Goal: Check status: Check status

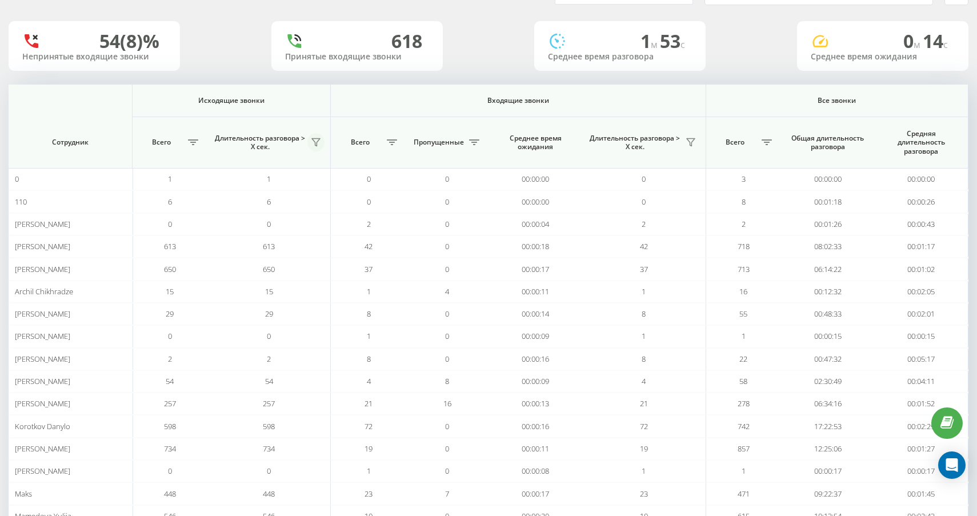
click at [318, 145] on icon at bounding box center [316, 142] width 9 height 9
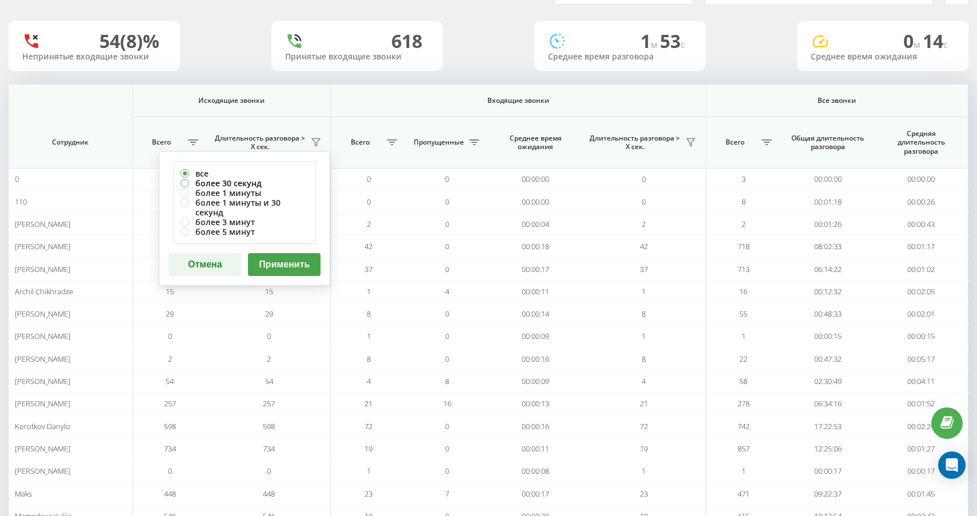
click at [285, 185] on label "более 30 секунд" at bounding box center [245, 183] width 128 height 10
radio input "true"
click at [301, 253] on button "Применить" at bounding box center [284, 264] width 73 height 23
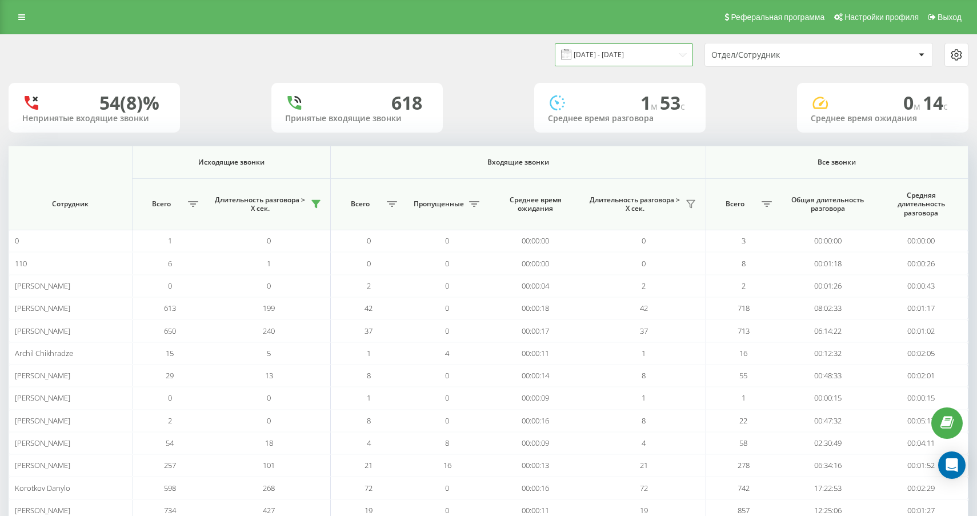
click at [605, 57] on input "19.07.2025 - 19.08.2025" at bounding box center [624, 54] width 138 height 22
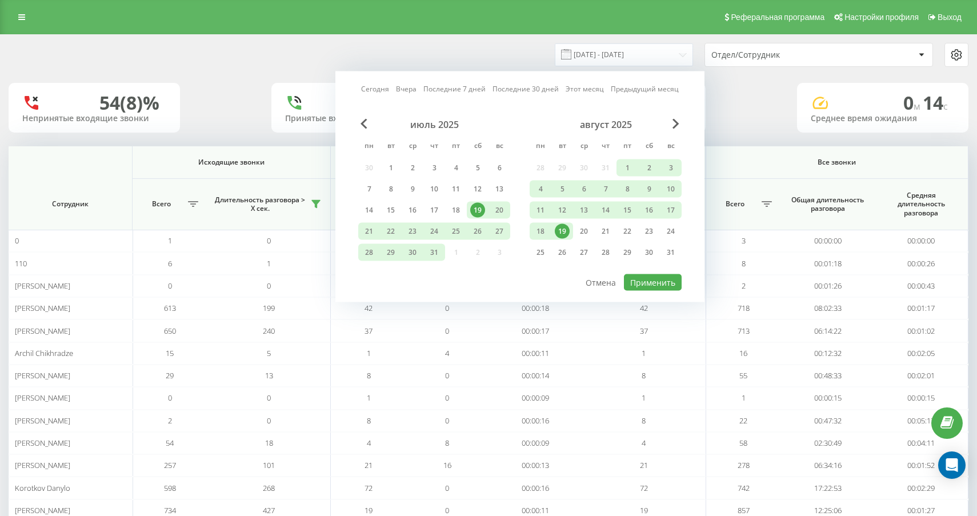
click at [562, 238] on div "19" at bounding box center [562, 231] width 15 height 15
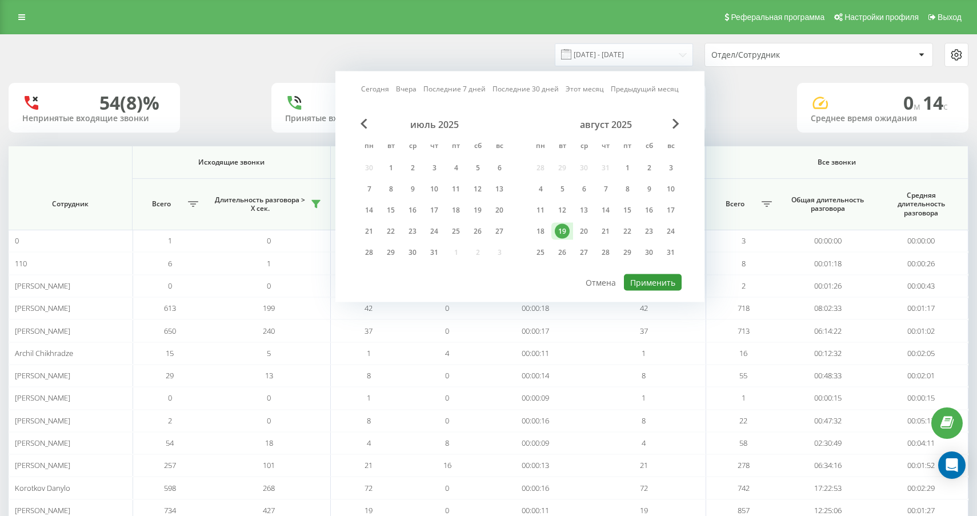
click at [663, 290] on button "Применить" at bounding box center [653, 282] width 58 height 17
type input "[DATE] - [DATE]"
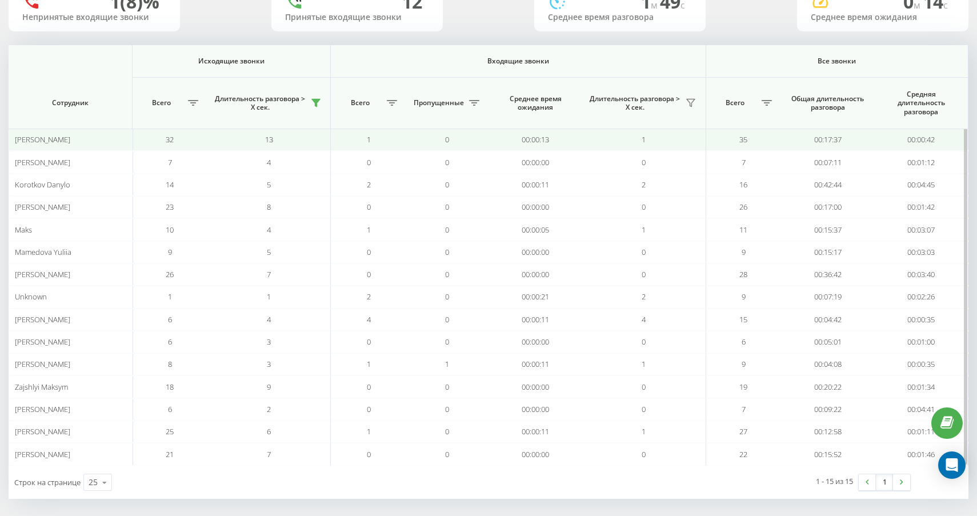
scroll to position [107, 0]
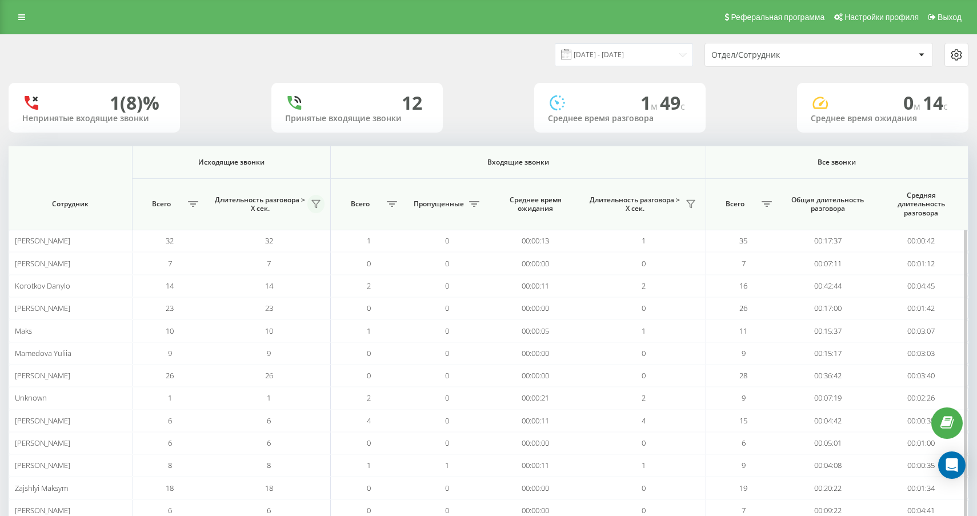
click at [316, 199] on icon at bounding box center [316, 203] width 9 height 9
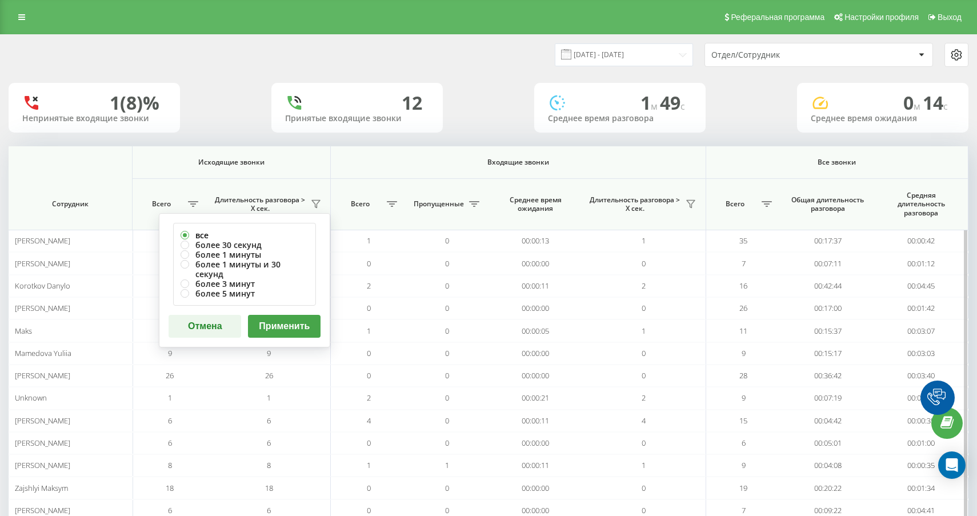
click at [287, 238] on label "все" at bounding box center [245, 235] width 128 height 10
click at [278, 245] on label "более 30 секунд" at bounding box center [245, 245] width 128 height 10
radio input "true"
click at [282, 315] on button "Применить" at bounding box center [284, 326] width 73 height 23
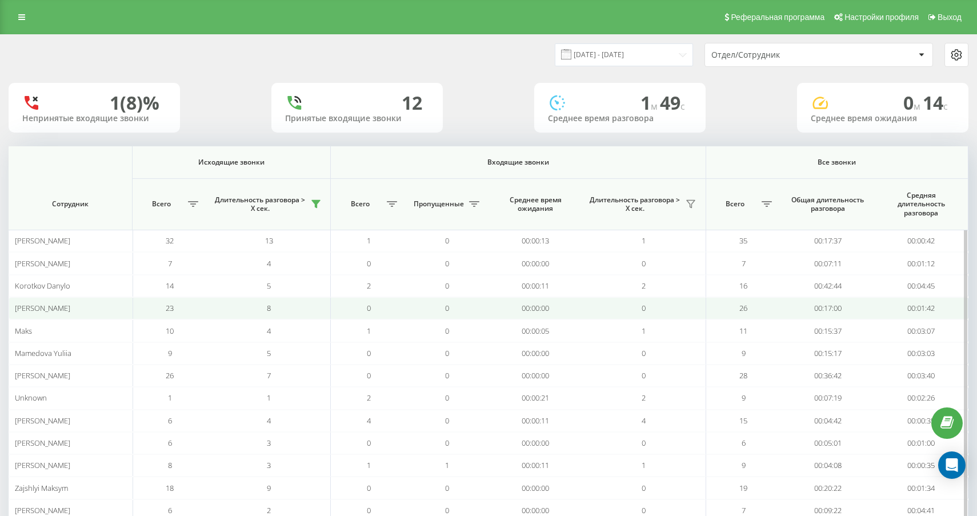
scroll to position [107, 0]
